Goal: Transaction & Acquisition: Register for event/course

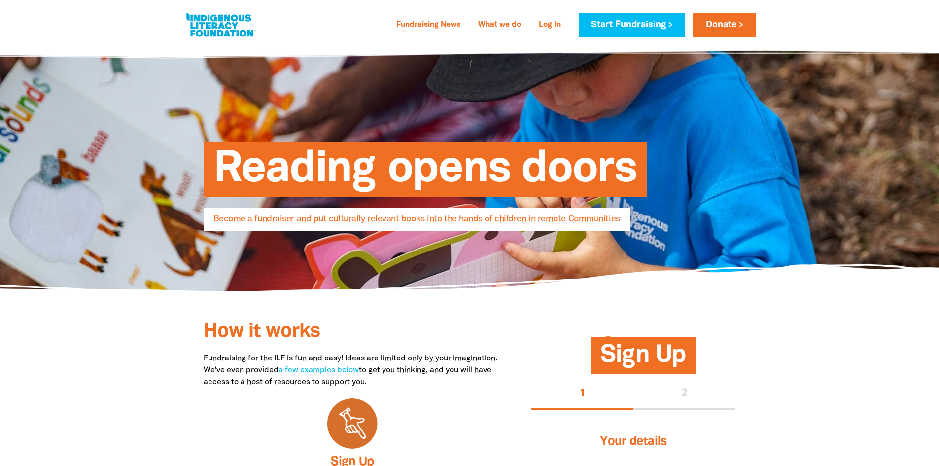
select select "AU"
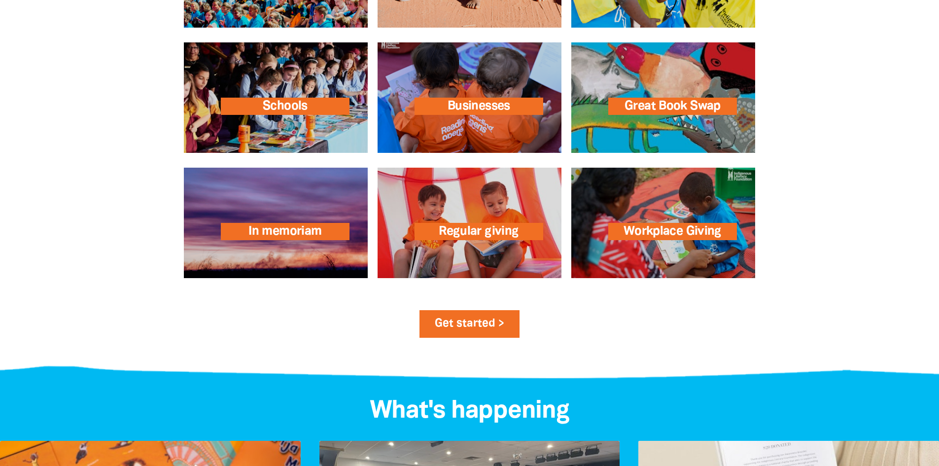
scroll to position [1331, 0]
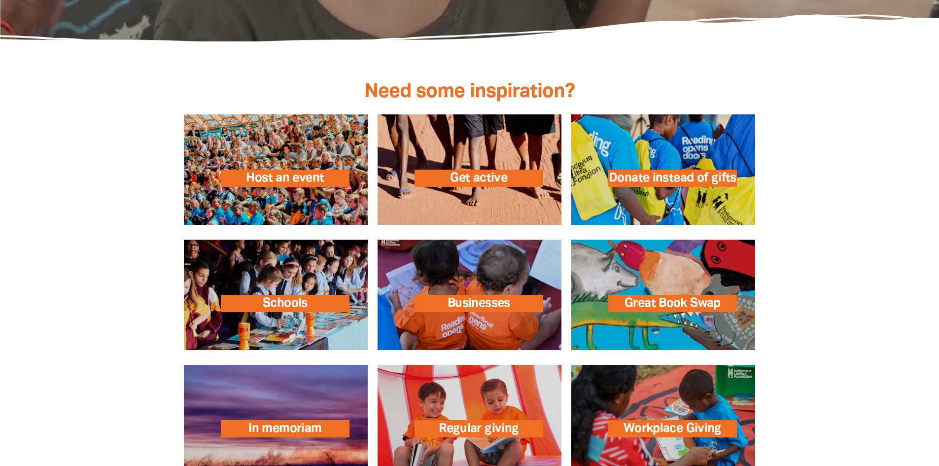
click at [449, 184] on link at bounding box center [470, 169] width 184 height 110
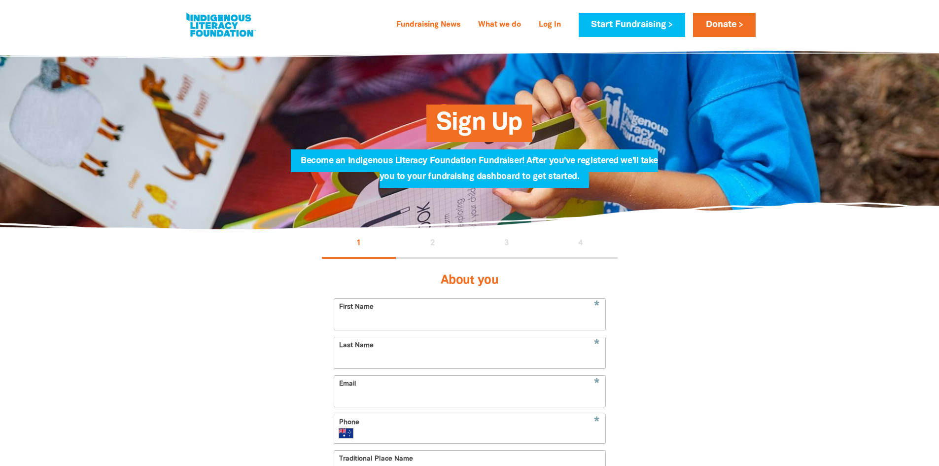
select select "AU"
